Goal: Information Seeking & Learning: Learn about a topic

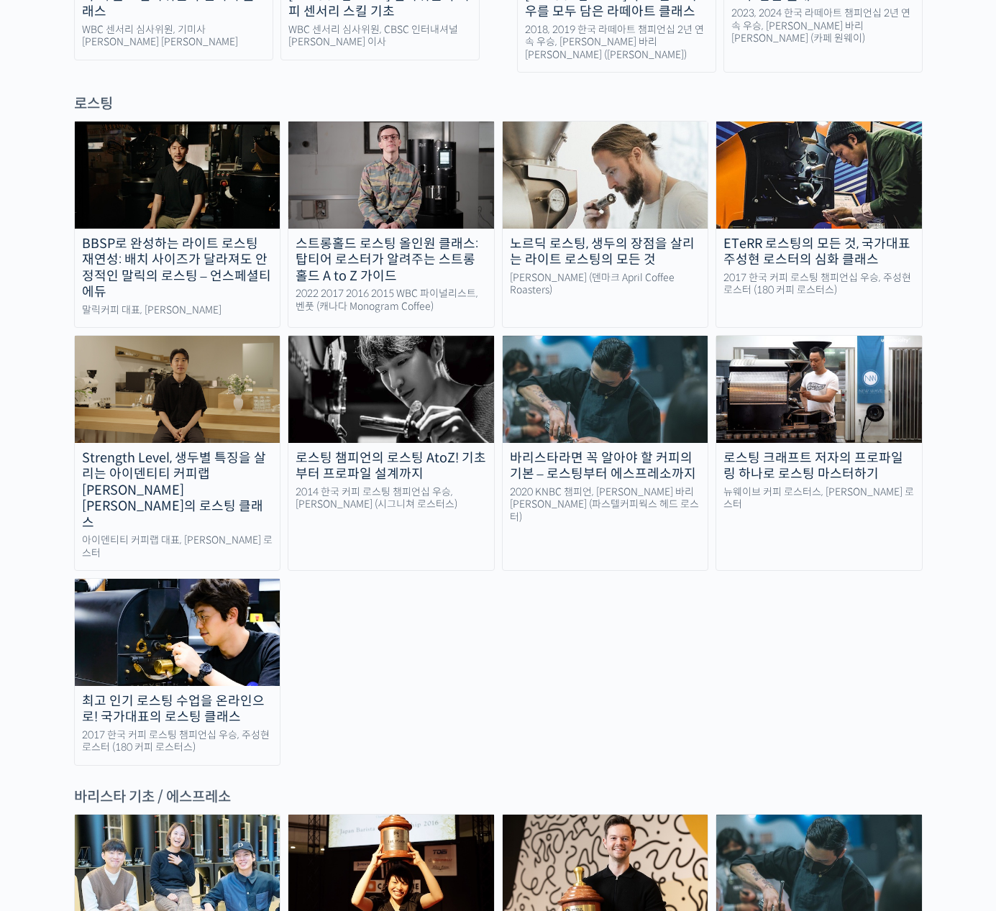
scroll to position [1242, 0]
click at [848, 336] on img at bounding box center [819, 389] width 206 height 106
drag, startPoint x: 183, startPoint y: 551, endPoint x: 203, endPoint y: 551, distance: 20.8
click at [183, 579] on img at bounding box center [178, 632] width 206 height 106
click at [619, 147] on img at bounding box center [606, 174] width 206 height 106
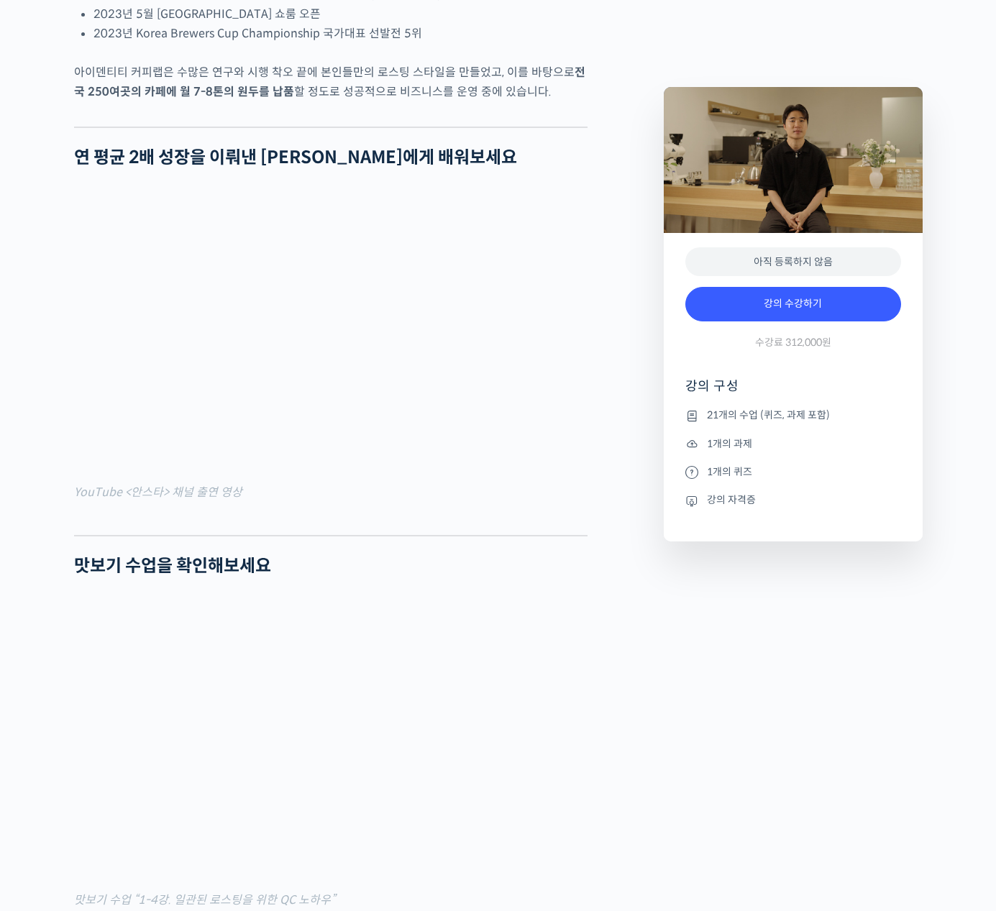
scroll to position [1044, 0]
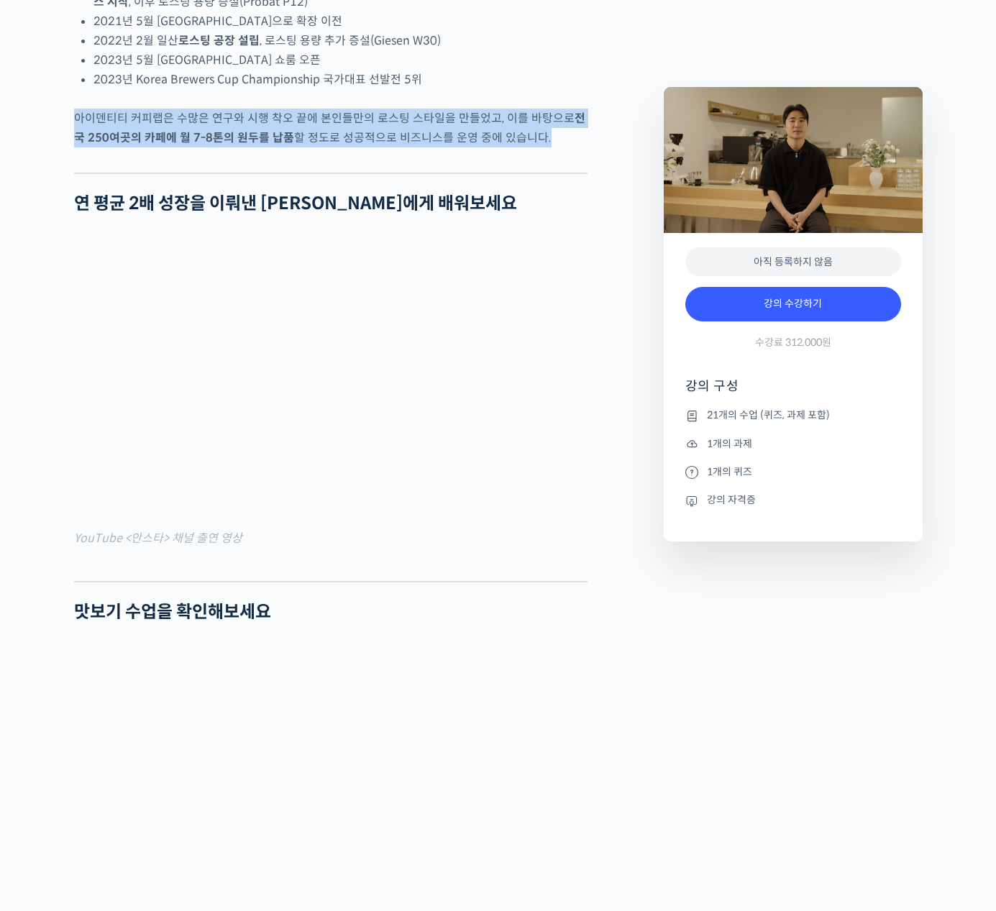
drag, startPoint x: 269, startPoint y: 178, endPoint x: 282, endPoint y: 127, distance: 52.0
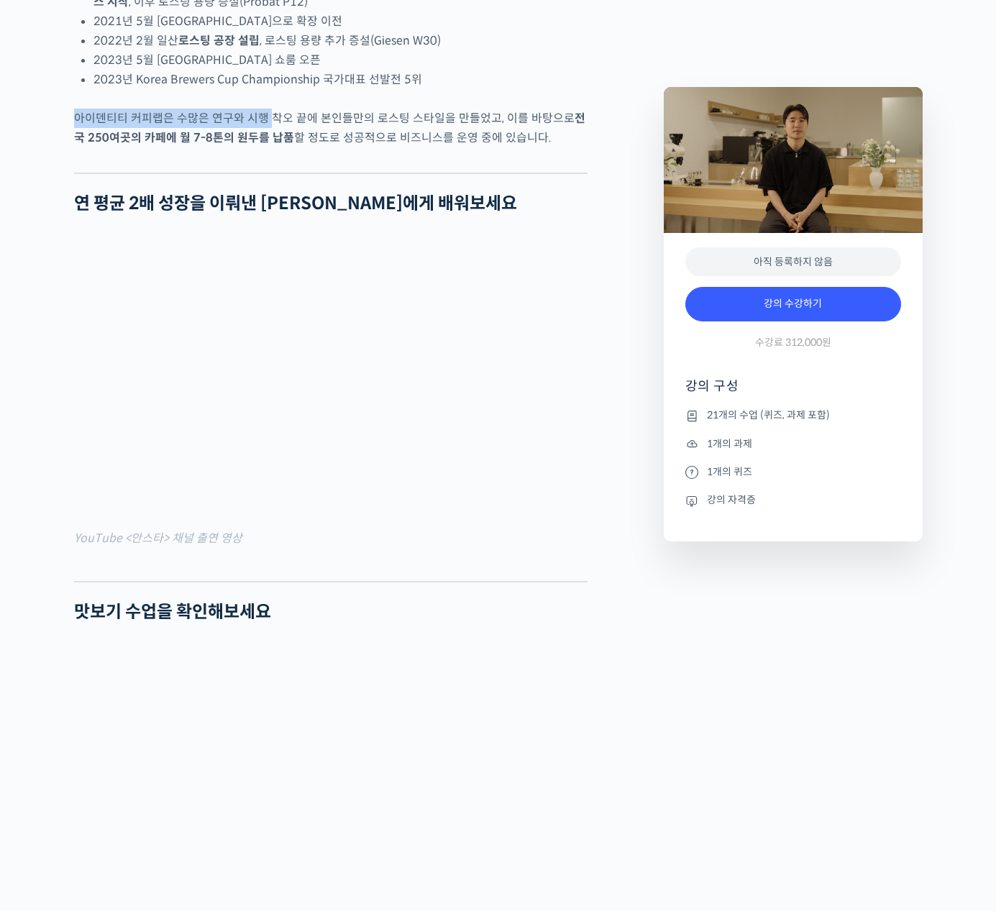
drag, startPoint x: 281, startPoint y: 127, endPoint x: 270, endPoint y: 170, distance: 44.6
drag, startPoint x: 269, startPoint y: 175, endPoint x: 267, endPoint y: 192, distance: 17.3
click at [268, 145] on strong "전국 250여곳의 카페에 월 7-8톤의 원두를 납품" at bounding box center [329, 128] width 511 height 35
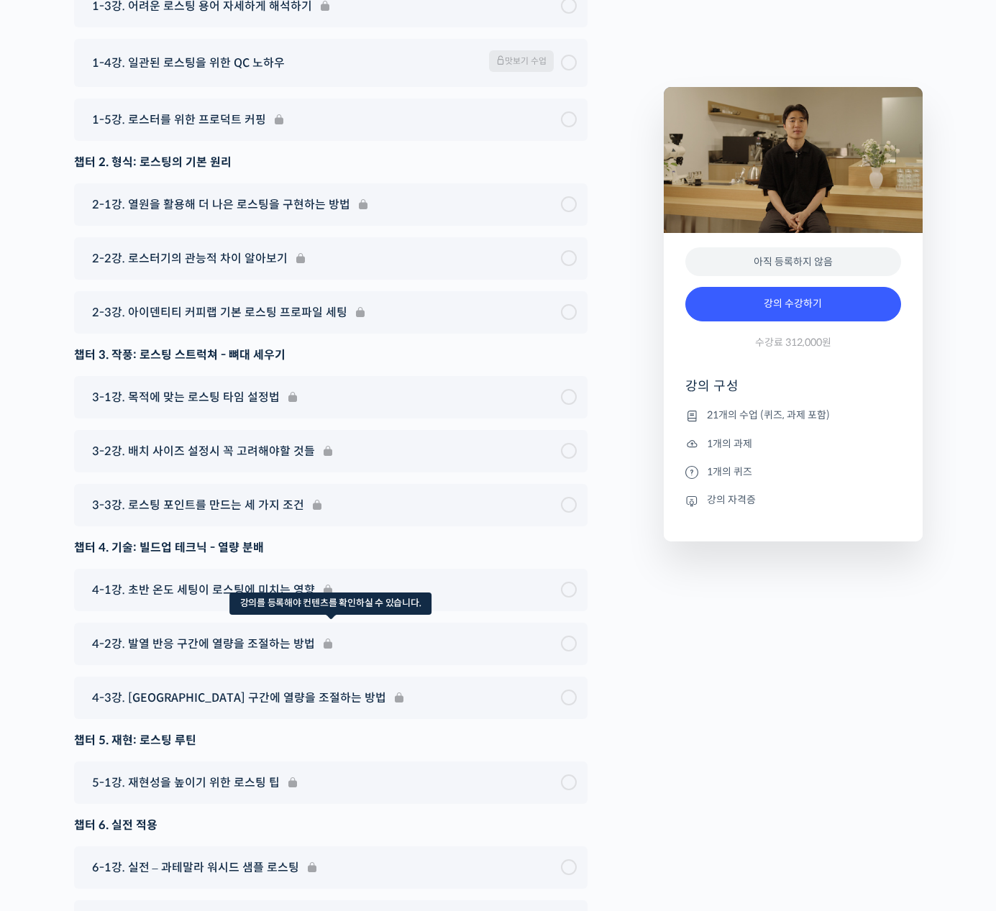
scroll to position [7652, 0]
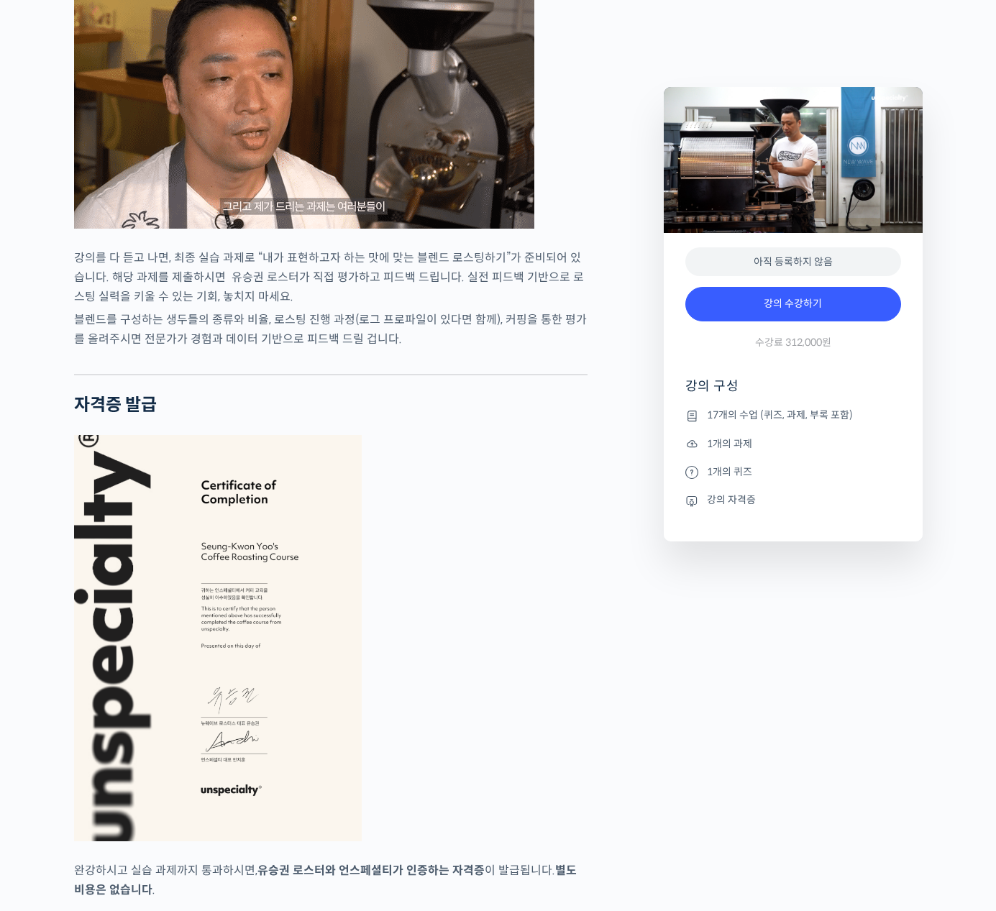
scroll to position [4840, 0]
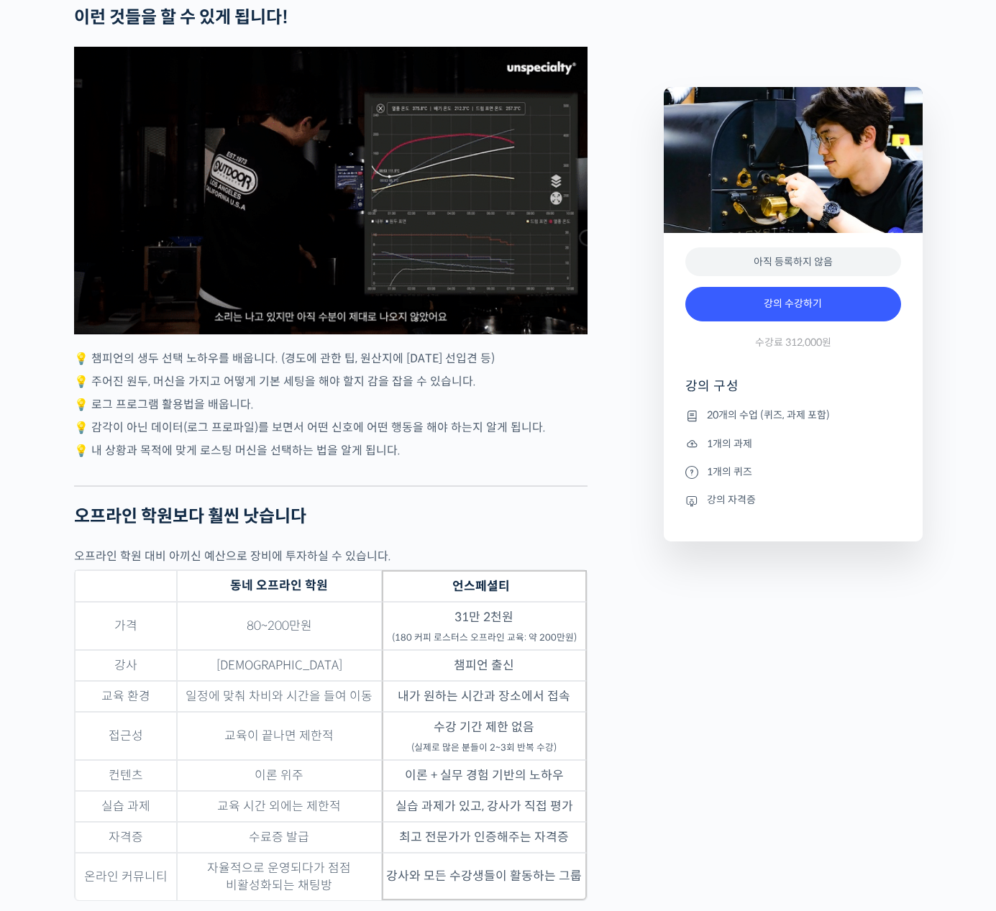
scroll to position [2994, 0]
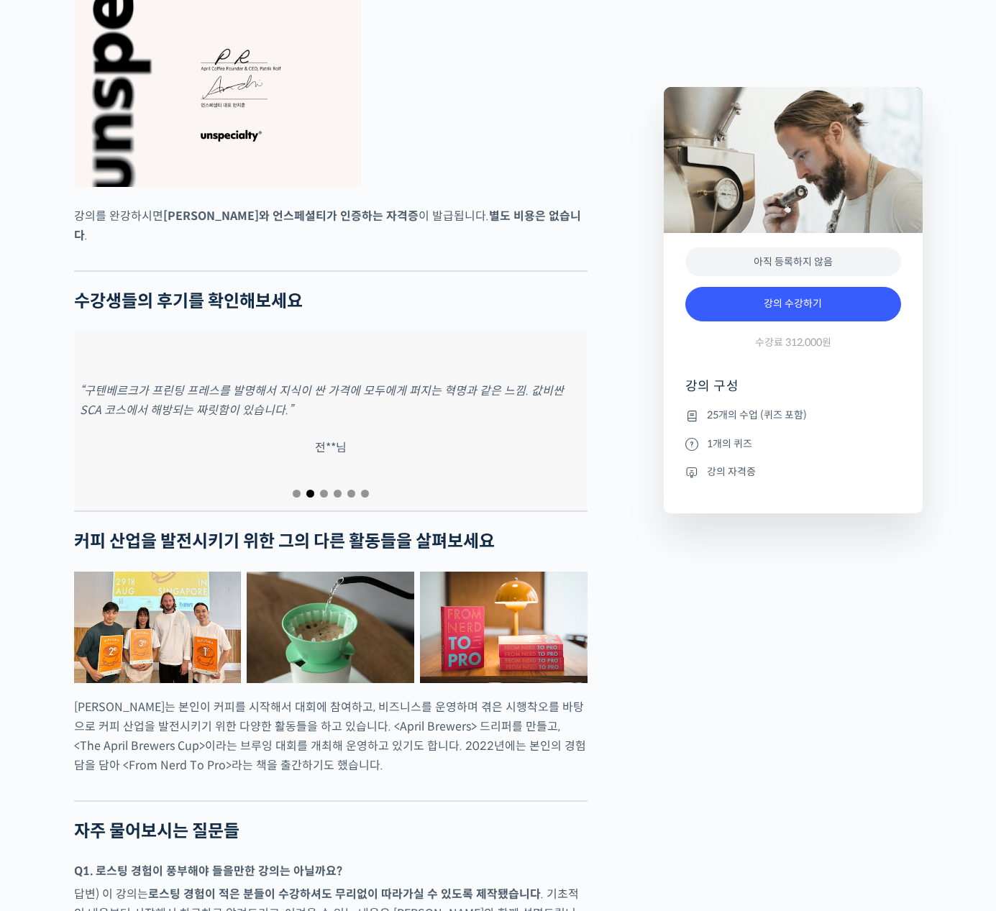
scroll to position [5356, 0]
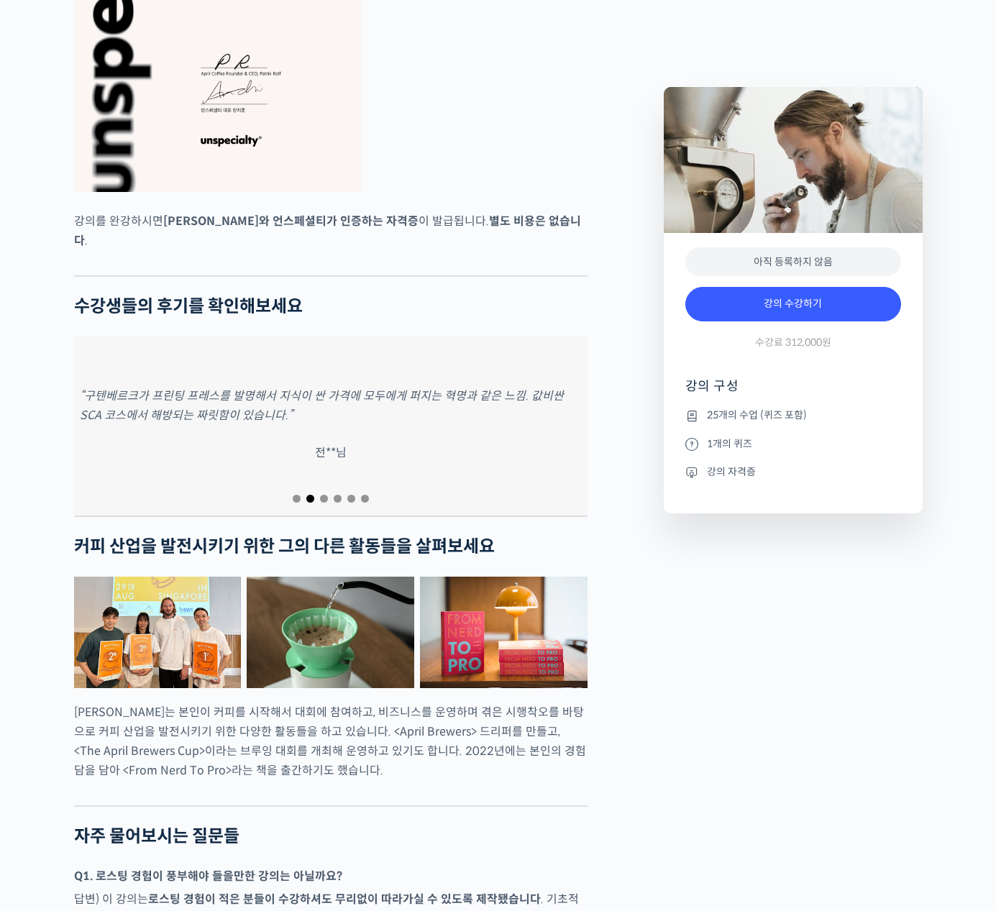
click at [294, 499] on div at bounding box center [330, 498] width 513 height 19
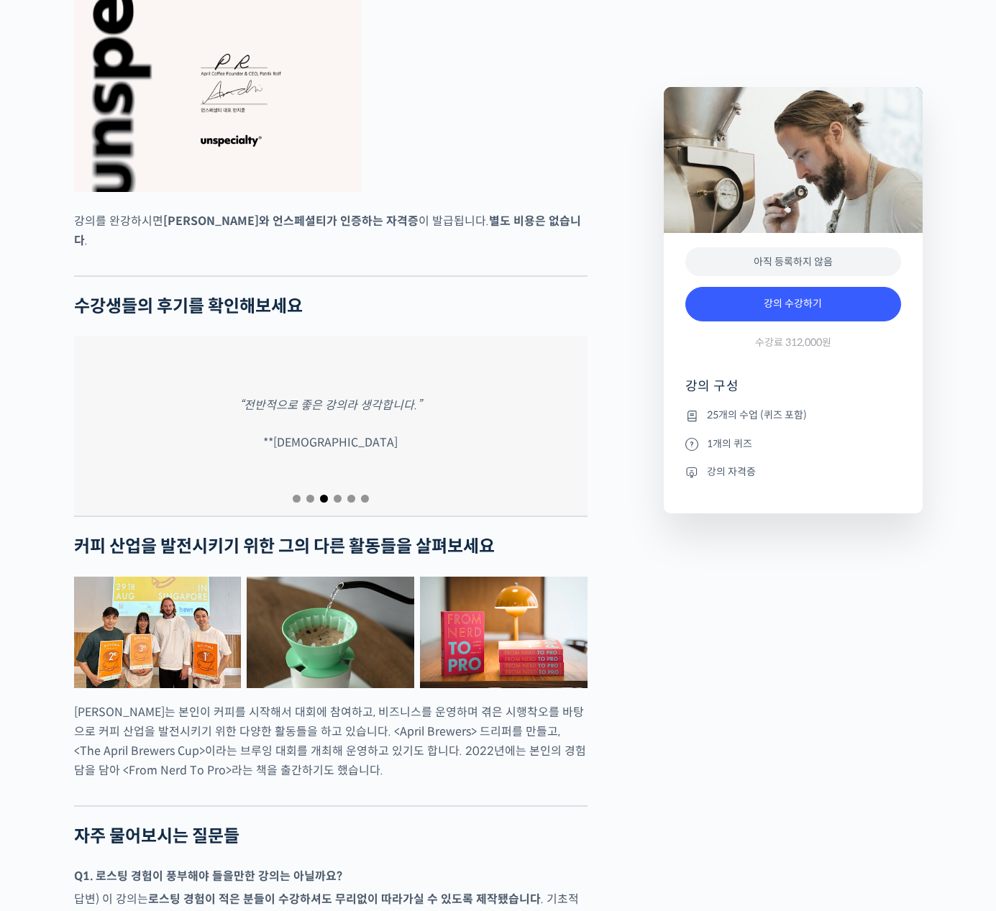
click at [320, 495] on span "Go to slide 3" at bounding box center [324, 499] width 8 height 8
click at [342, 493] on div at bounding box center [330, 498] width 513 height 19
click at [359, 500] on div at bounding box center [330, 498] width 513 height 19
click at [361, 496] on span "Go to slide 6" at bounding box center [365, 499] width 8 height 8
click at [352, 495] on span "Go to slide 5" at bounding box center [351, 499] width 8 height 8
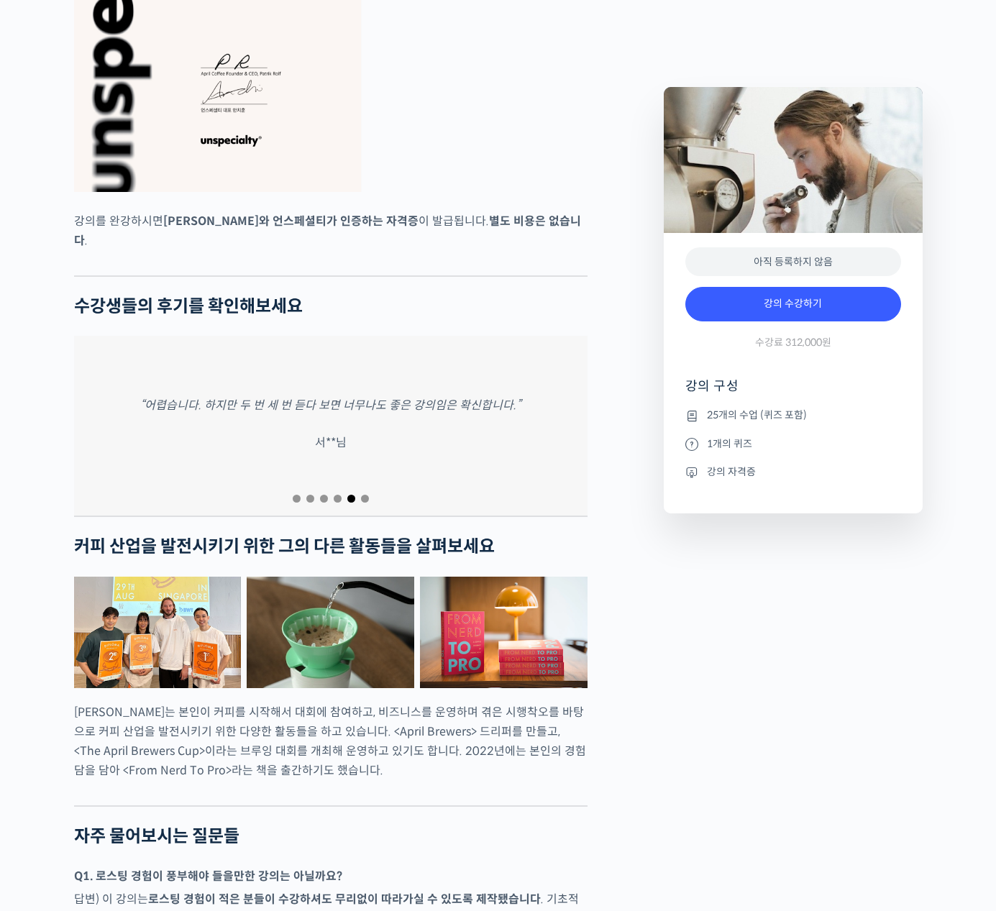
click at [334, 489] on div at bounding box center [330, 498] width 513 height 19
click at [336, 489] on div at bounding box center [330, 498] width 513 height 19
click at [329, 492] on div at bounding box center [330, 498] width 513 height 19
click at [339, 489] on div at bounding box center [330, 498] width 513 height 19
click at [339, 495] on span "Go to slide 4" at bounding box center [338, 499] width 8 height 8
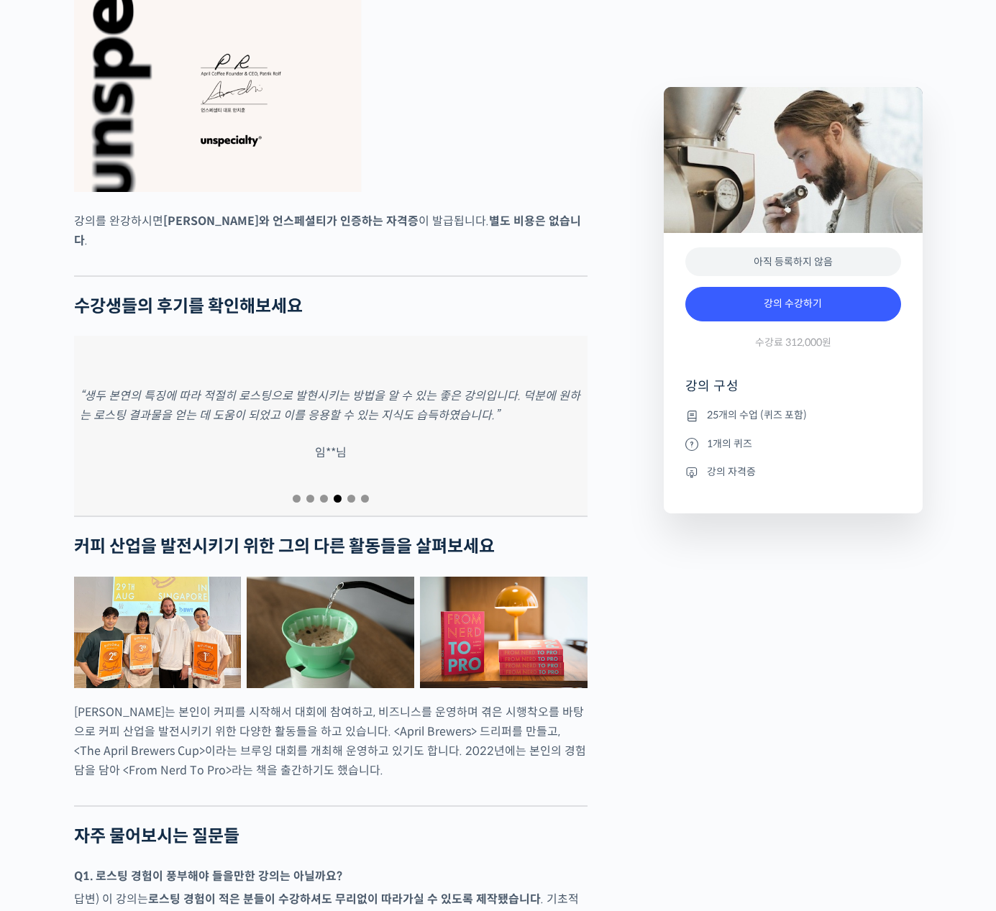
click at [326, 495] on span "Go to slide 3" at bounding box center [324, 499] width 8 height 8
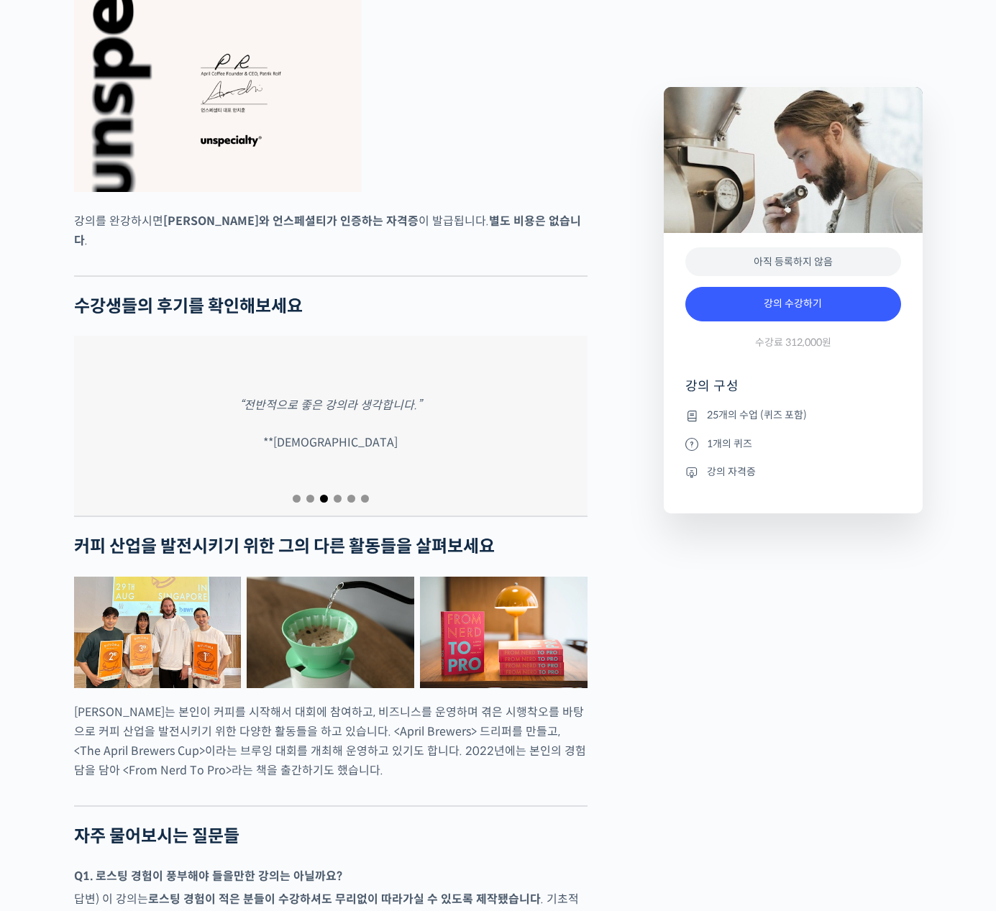
click at [310, 495] on span "Go to slide 2" at bounding box center [310, 499] width 8 height 8
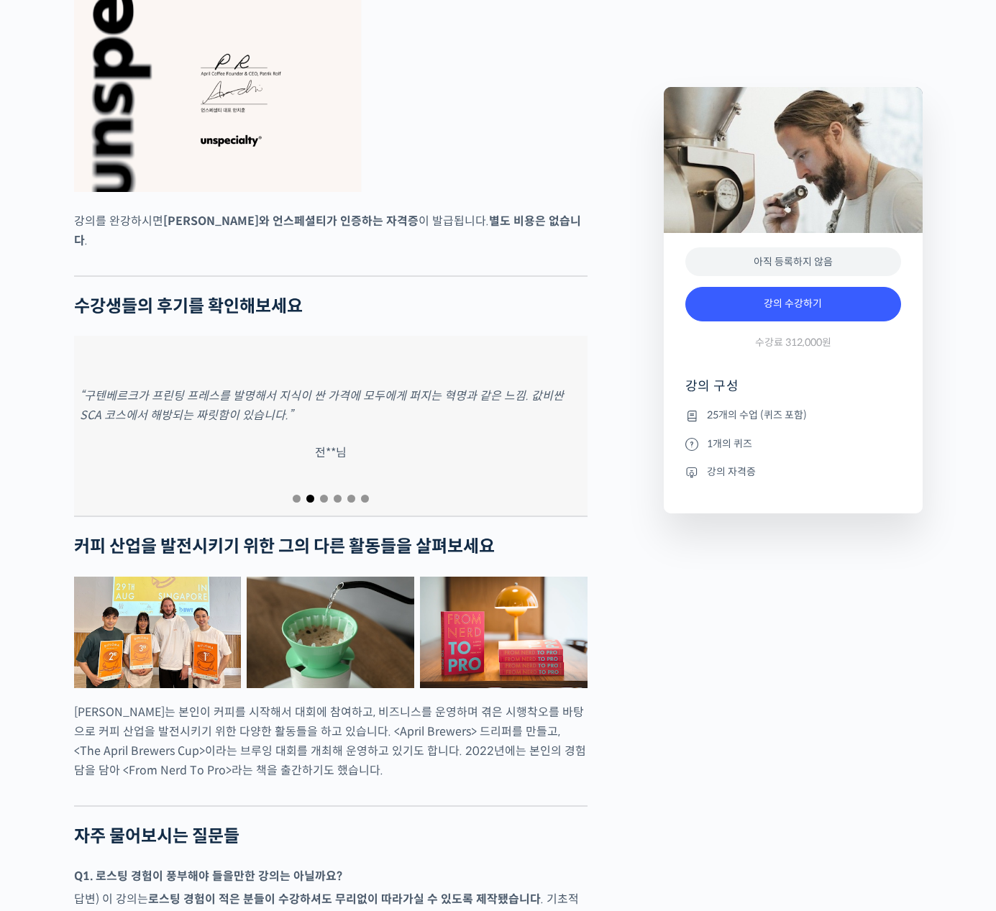
click at [297, 495] on span "Go to slide 1" at bounding box center [297, 499] width 8 height 8
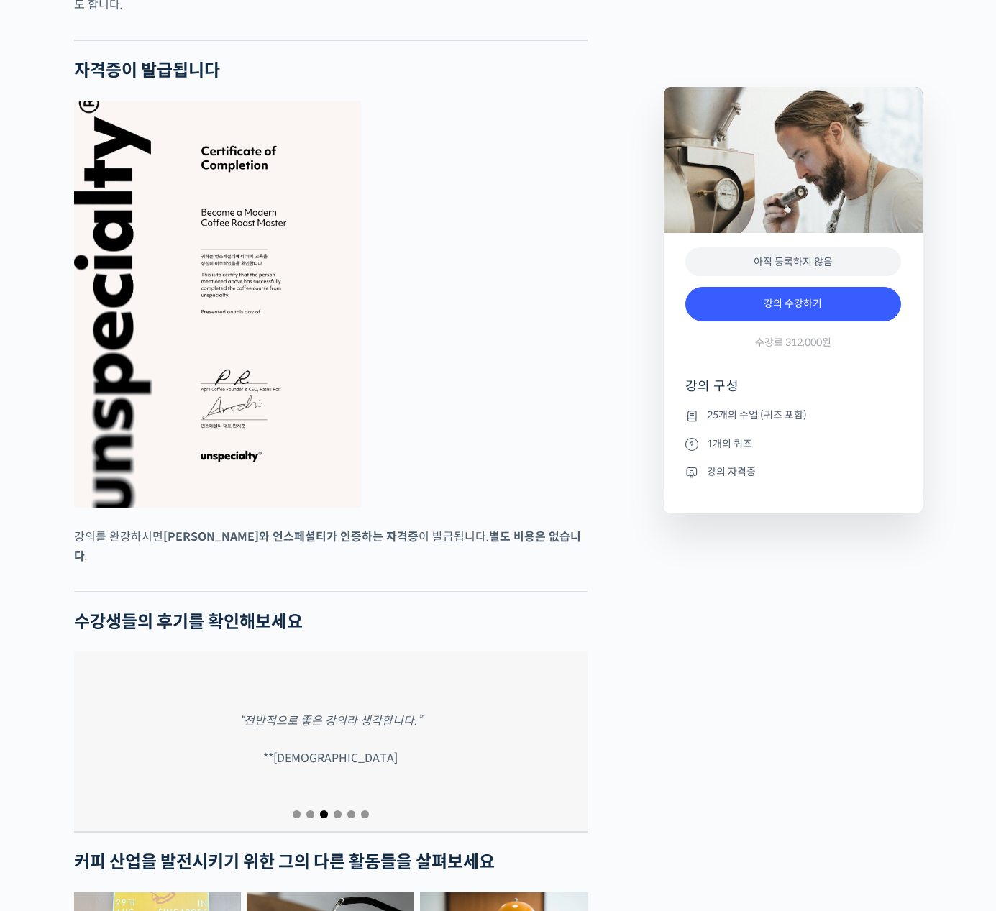
scroll to position [4908, 0]
